Goal: Task Accomplishment & Management: Manage account settings

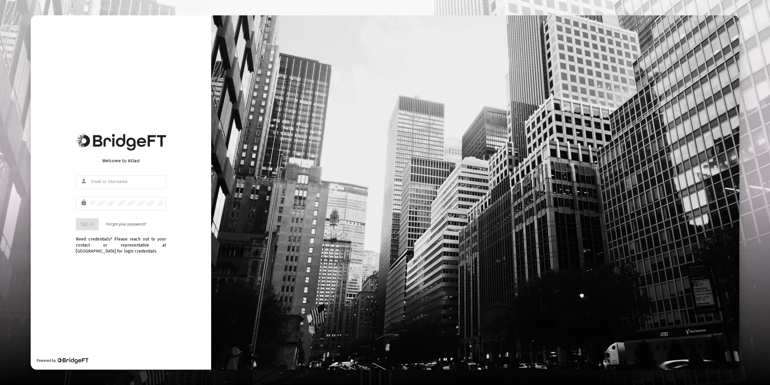
type input "[EMAIL_ADDRESS][DOMAIN_NAME]"
click at [84, 228] on button "Sign In" at bounding box center [87, 224] width 23 height 12
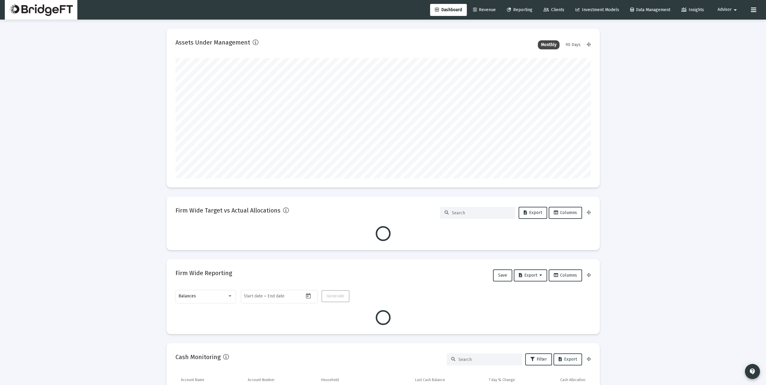
scroll to position [120, 224]
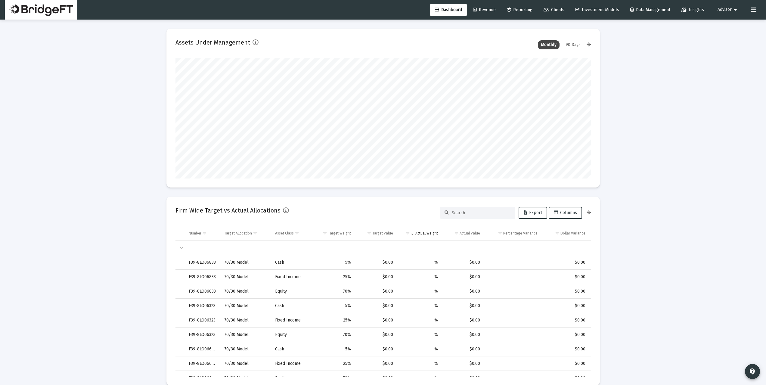
type input "[DATE]"
click at [726, 11] on span "Advisor" at bounding box center [724, 9] width 14 height 5
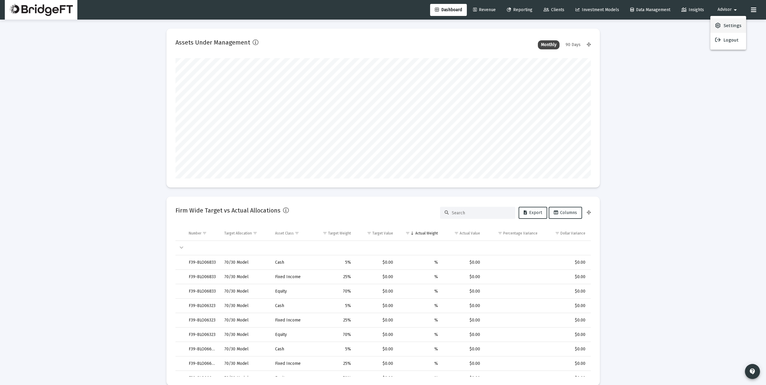
click at [727, 26] on span "Settings" at bounding box center [732, 25] width 18 height 14
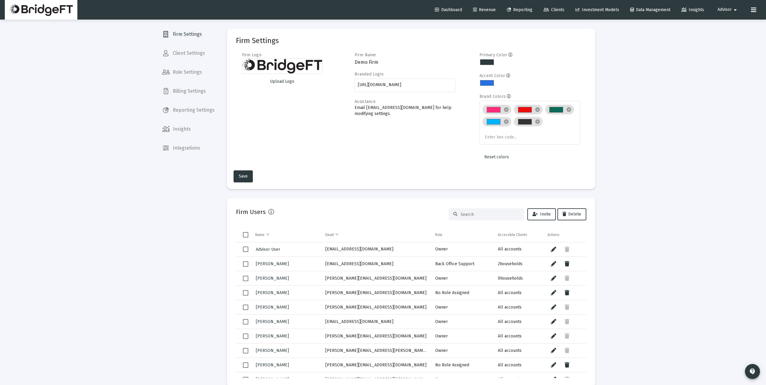
click at [205, 90] on span "Billing Settings" at bounding box center [188, 91] width 62 height 14
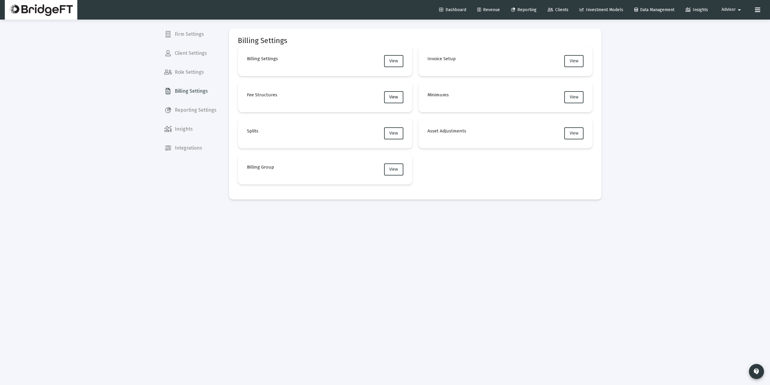
click at [394, 93] on button "View" at bounding box center [393, 97] width 19 height 12
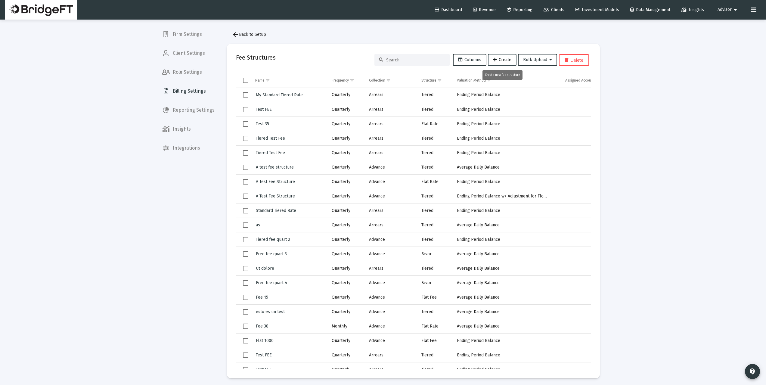
click at [510, 59] on span "Create" at bounding box center [502, 59] width 18 height 5
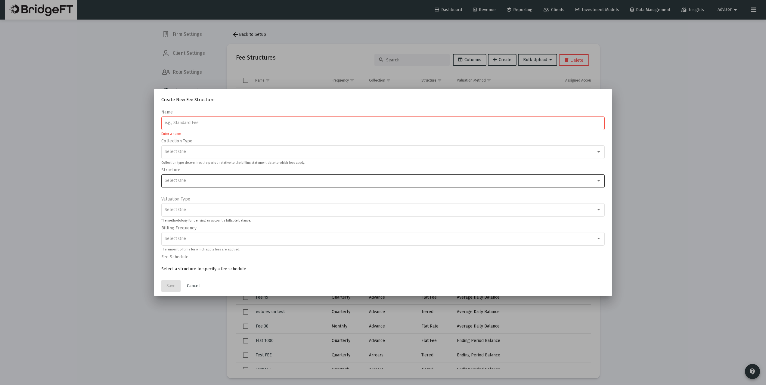
click at [247, 177] on div "Select One" at bounding box center [383, 180] width 437 height 15
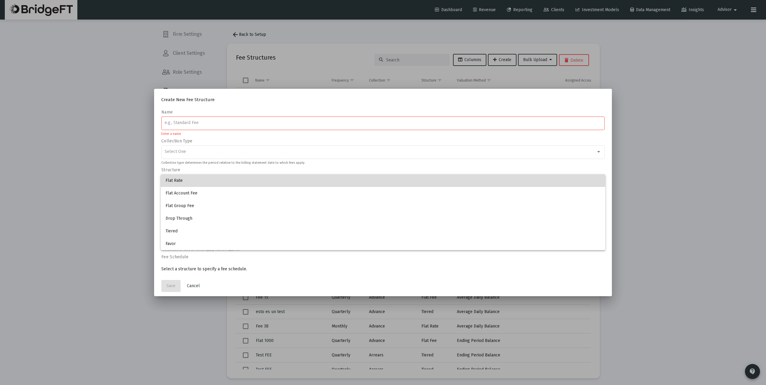
click at [247, 177] on span "Flat Rate" at bounding box center [382, 180] width 435 height 13
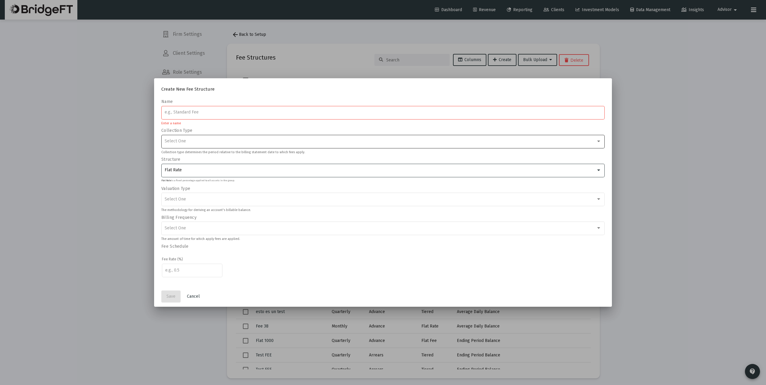
click at [242, 139] on div "Select One" at bounding box center [380, 141] width 431 height 5
click at [242, 139] on span "Arrears" at bounding box center [382, 141] width 435 height 13
click at [215, 203] on div "Select One" at bounding box center [383, 199] width 437 height 15
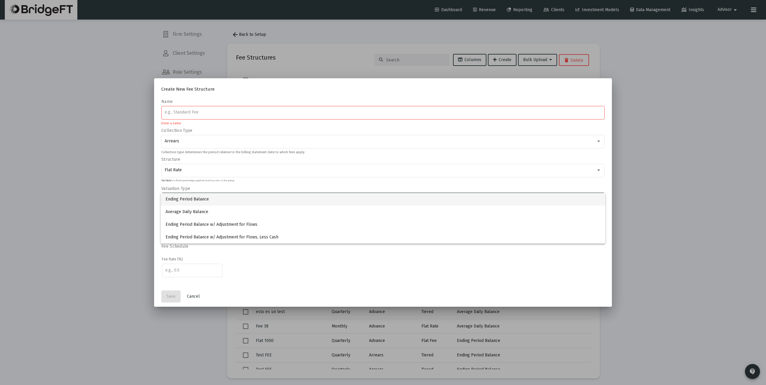
click at [216, 196] on span "Ending Period Balance" at bounding box center [382, 199] width 435 height 13
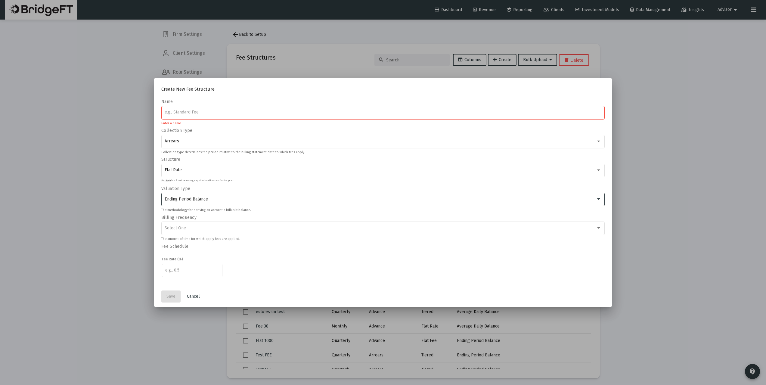
click at [219, 195] on div "Ending Period Balance" at bounding box center [383, 199] width 437 height 15
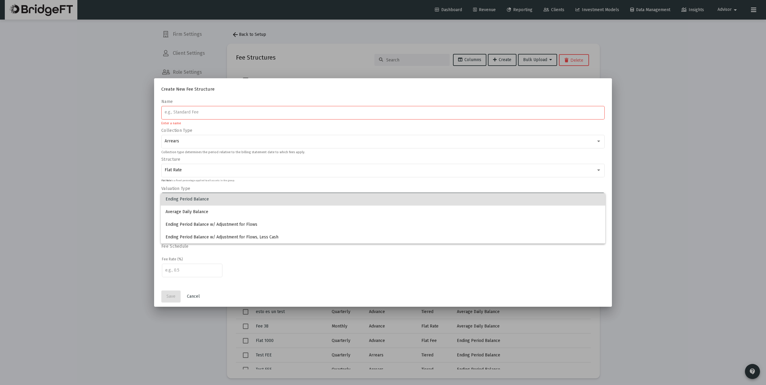
click at [219, 195] on span "Ending Period Balance" at bounding box center [382, 199] width 435 height 13
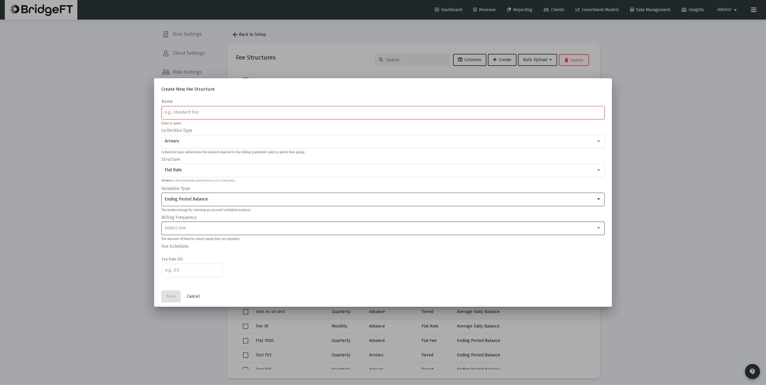
click at [204, 231] on div "Select One" at bounding box center [383, 228] width 437 height 15
click at [206, 226] on span "Monthly" at bounding box center [382, 228] width 435 height 13
click at [249, 57] on div at bounding box center [383, 192] width 766 height 385
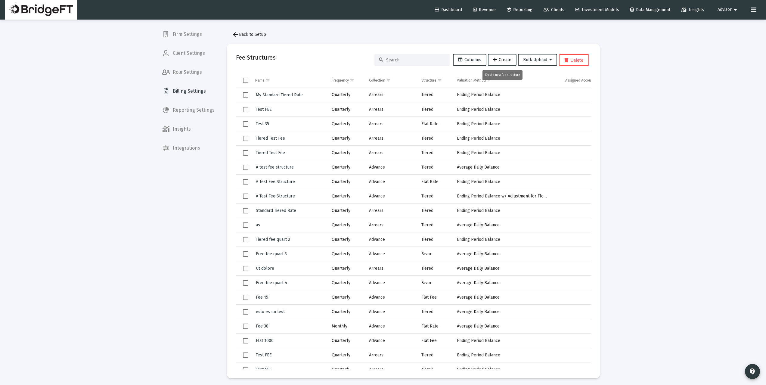
click at [502, 56] on button "Create" at bounding box center [502, 60] width 29 height 12
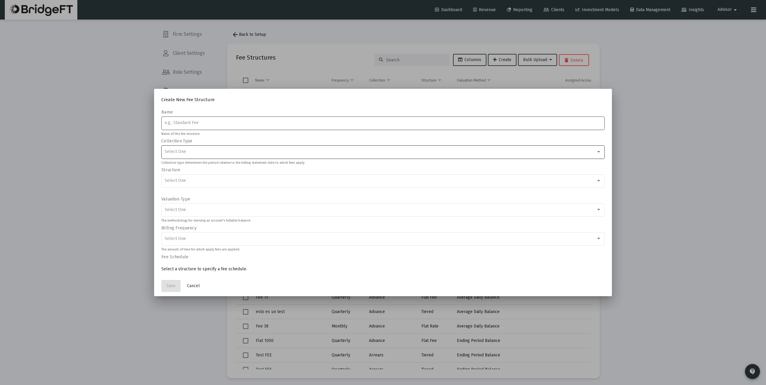
click at [191, 154] on div "Select One" at bounding box center [380, 151] width 431 height 5
click at [162, 188] on div at bounding box center [383, 192] width 766 height 385
click at [179, 184] on div "Select One" at bounding box center [383, 180] width 437 height 15
click at [191, 167] on div at bounding box center [383, 192] width 766 height 385
click at [196, 208] on div "Select One" at bounding box center [380, 209] width 431 height 5
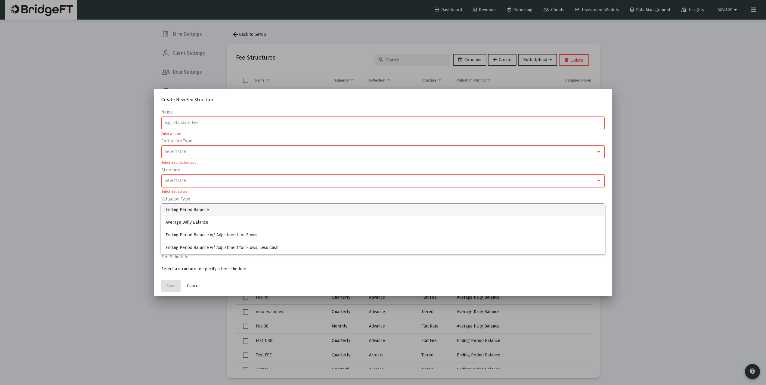
click at [159, 160] on div at bounding box center [383, 192] width 766 height 385
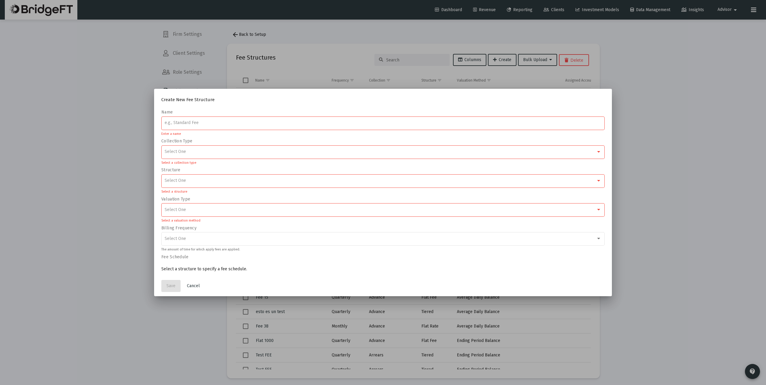
drag, startPoint x: 197, startPoint y: 137, endPoint x: 163, endPoint y: 140, distance: 34.1
click at [163, 140] on form "Name Enter a name Collection Type Select One Select a collection type Structure…" at bounding box center [382, 190] width 443 height 162
drag, startPoint x: 194, startPoint y: 199, endPoint x: 163, endPoint y: 197, distance: 30.7
click at [163, 197] on form "Name Enter a name Collection Type Select One Select a collection type Structure…" at bounding box center [382, 190] width 443 height 162
click at [191, 141] on label "Collection Type" at bounding box center [176, 140] width 31 height 5
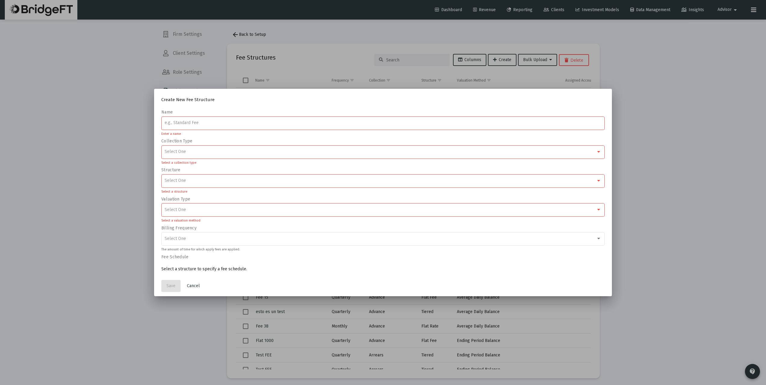
drag, startPoint x: 193, startPoint y: 140, endPoint x: 162, endPoint y: 142, distance: 30.5
click at [162, 142] on form "Name Enter a name Collection Type Select One Select a collection type Structure…" at bounding box center [382, 190] width 443 height 162
drag, startPoint x: 193, startPoint y: 199, endPoint x: 162, endPoint y: 197, distance: 31.1
click at [162, 197] on form "Name Enter a name Collection Type Select One Select a collection type Structure…" at bounding box center [382, 190] width 443 height 162
click at [185, 234] on div "Select One" at bounding box center [383, 238] width 437 height 15
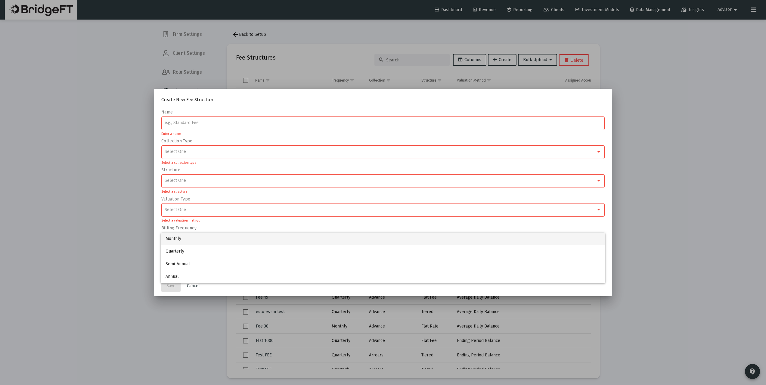
click at [160, 211] on div at bounding box center [383, 192] width 766 height 385
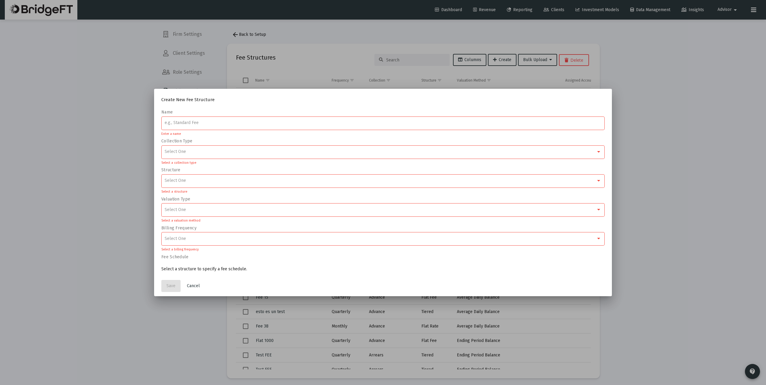
click at [187, 179] on div "Select One" at bounding box center [380, 180] width 431 height 5
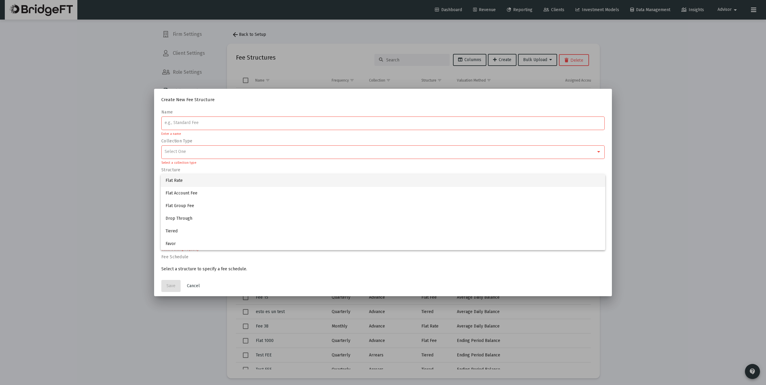
click at [158, 164] on div at bounding box center [383, 192] width 766 height 385
